Goal: Navigation & Orientation: Go to known website

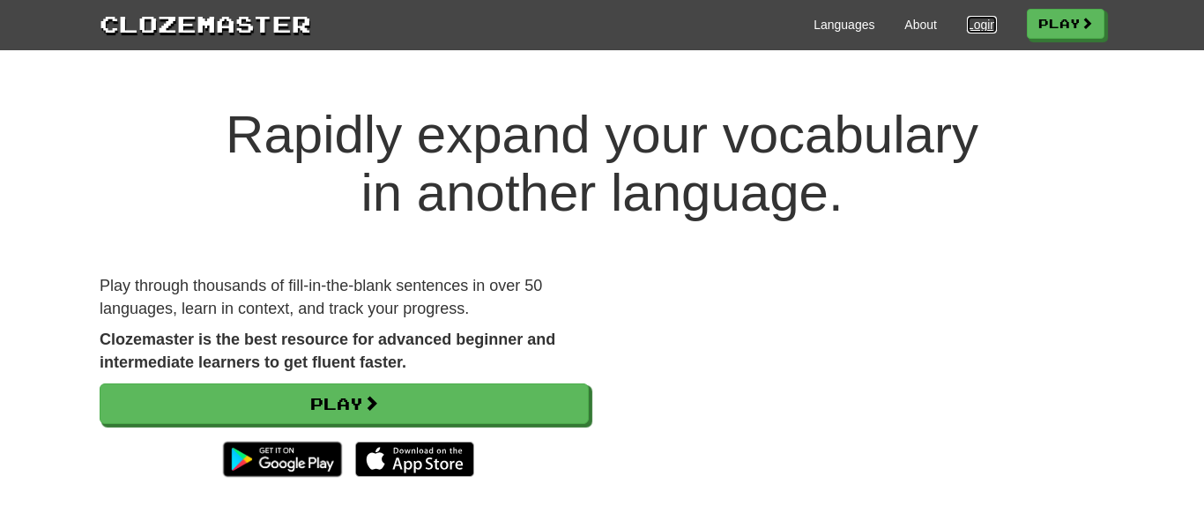
click at [967, 22] on link "Login" at bounding box center [982, 25] width 30 height 18
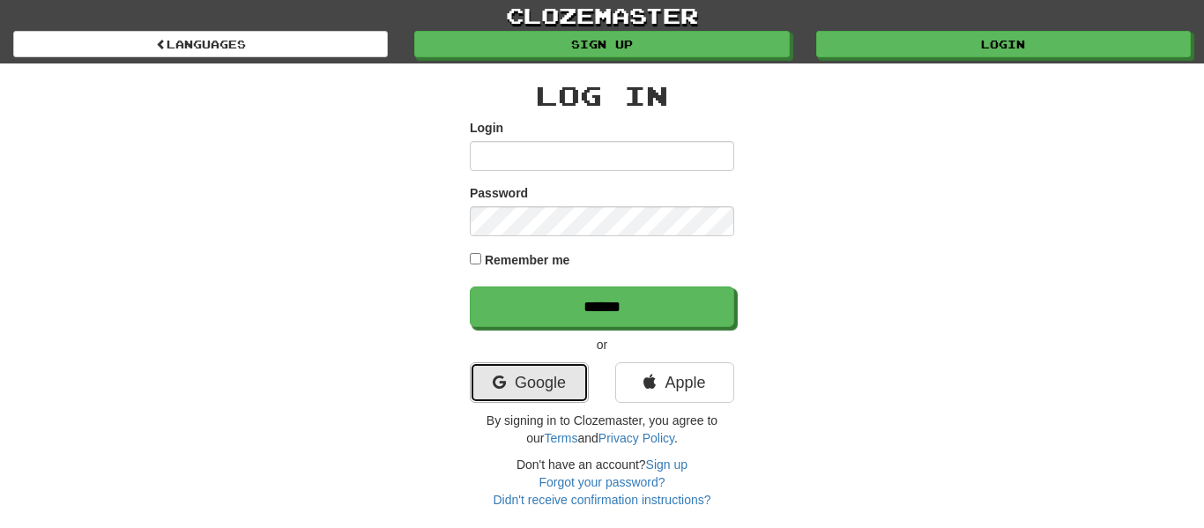
click at [521, 375] on link "Google" at bounding box center [529, 382] width 119 height 41
